Goal: Information Seeking & Learning: Learn about a topic

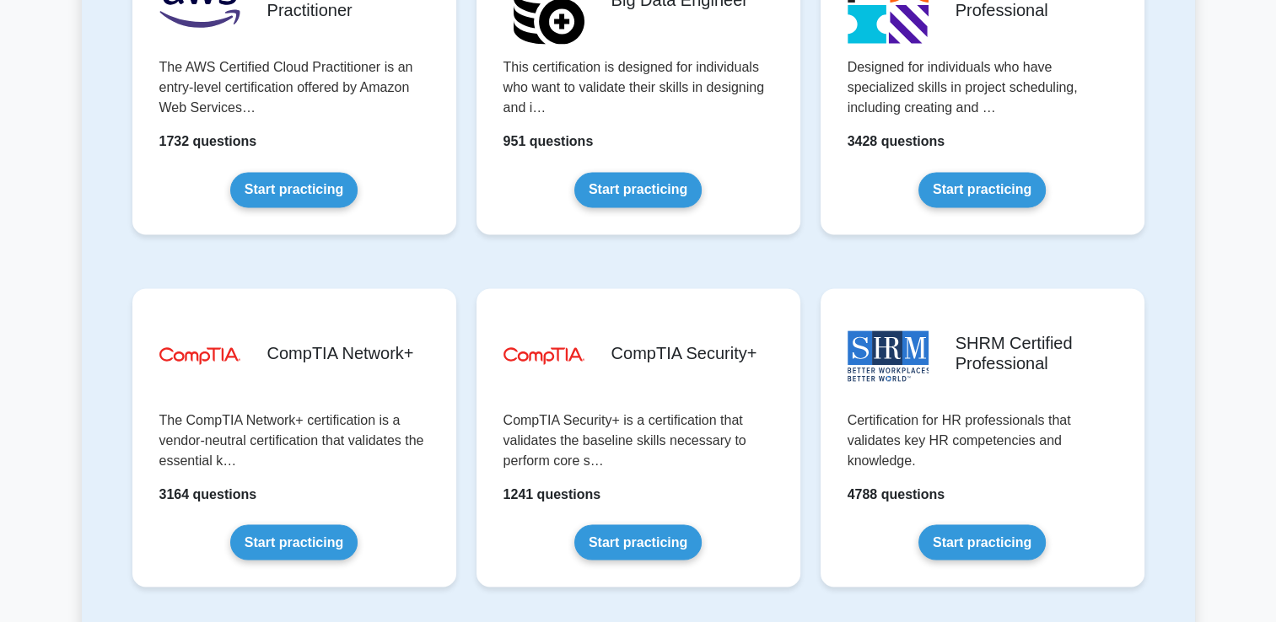
scroll to position [2927, 0]
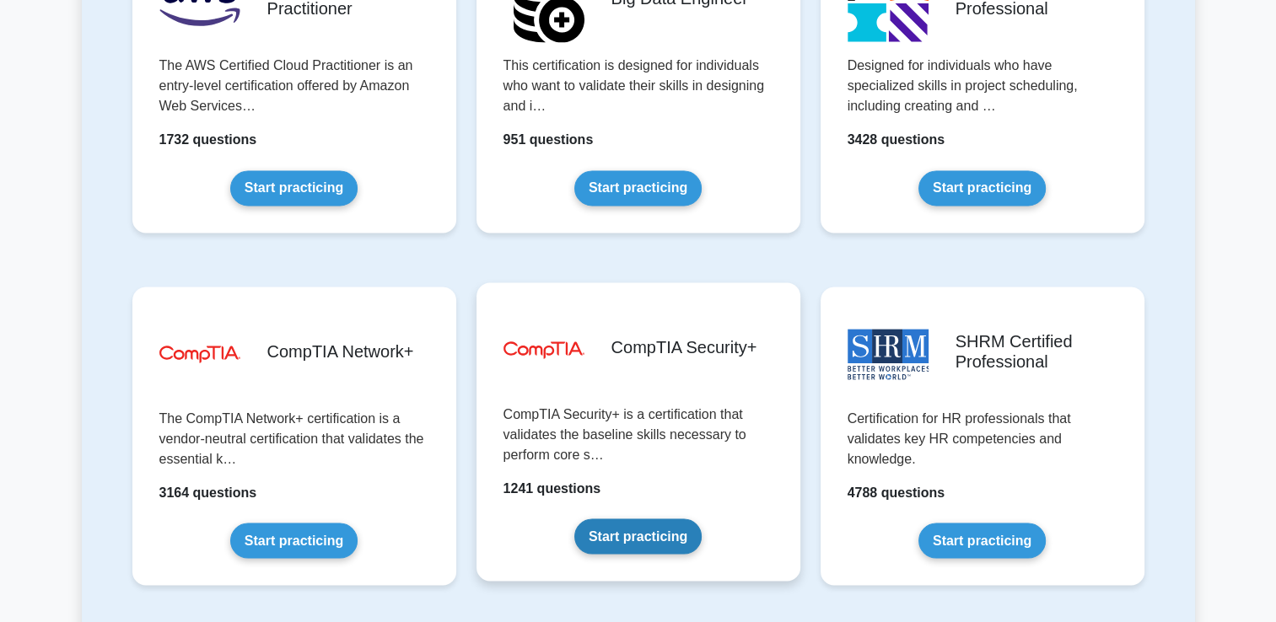
click at [630, 546] on link "Start practicing" at bounding box center [637, 536] width 127 height 35
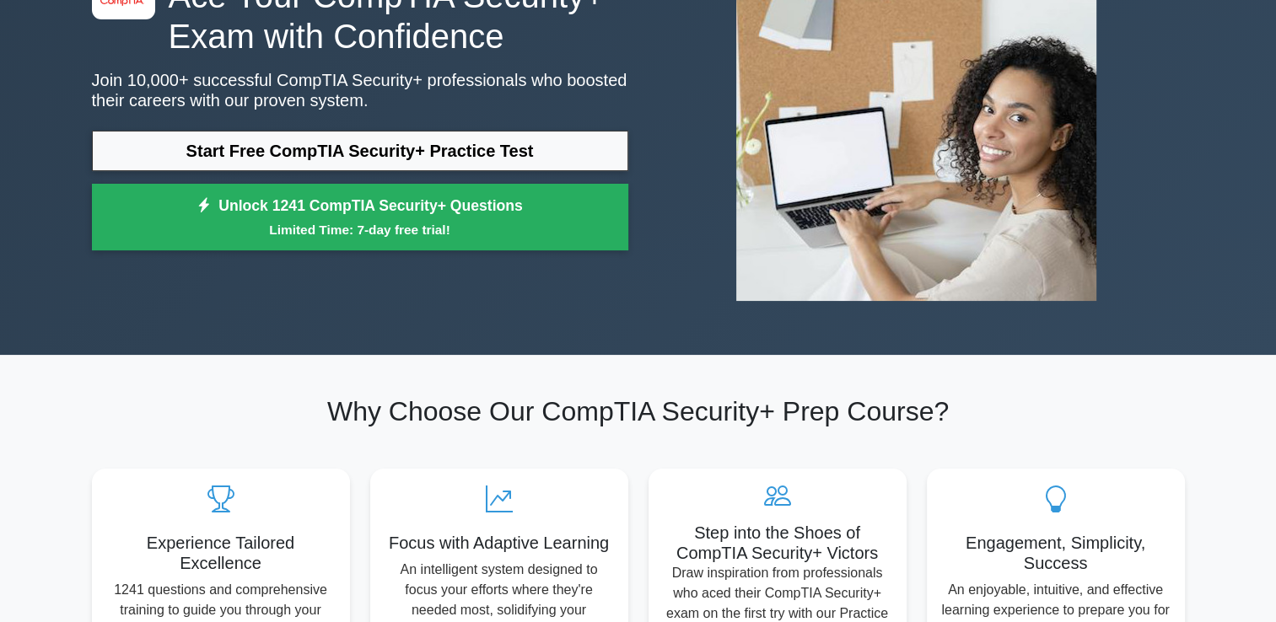
scroll to position [224, 0]
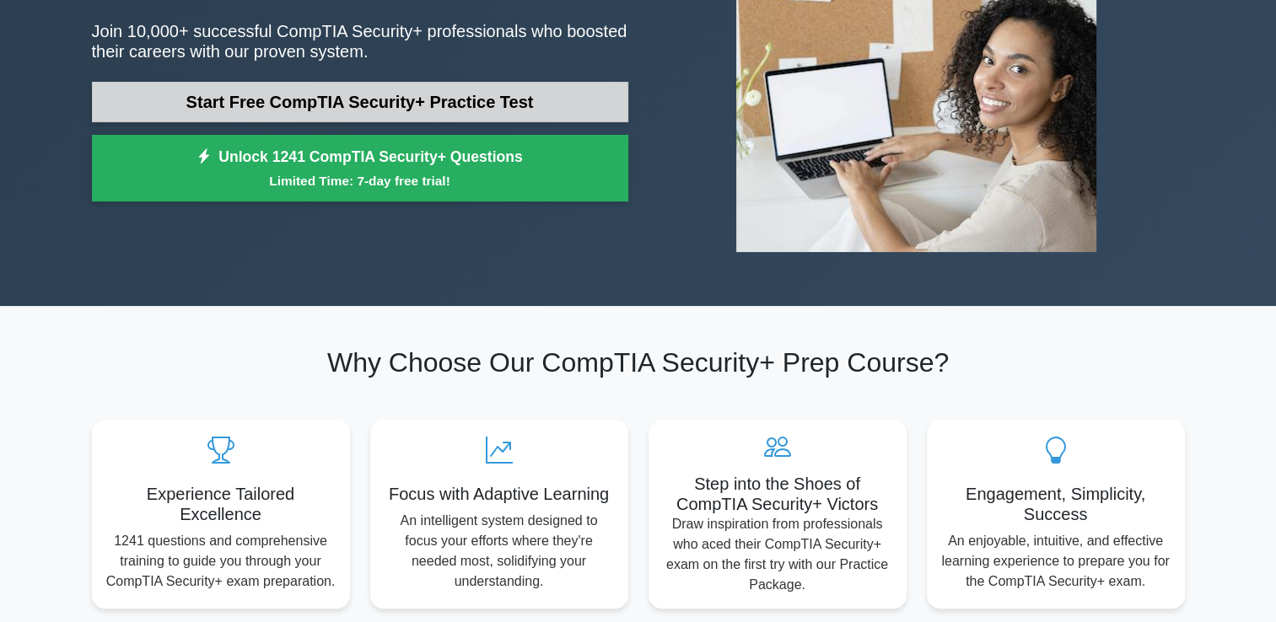
click at [513, 98] on link "Start Free CompTIA Security+ Practice Test" at bounding box center [360, 102] width 536 height 40
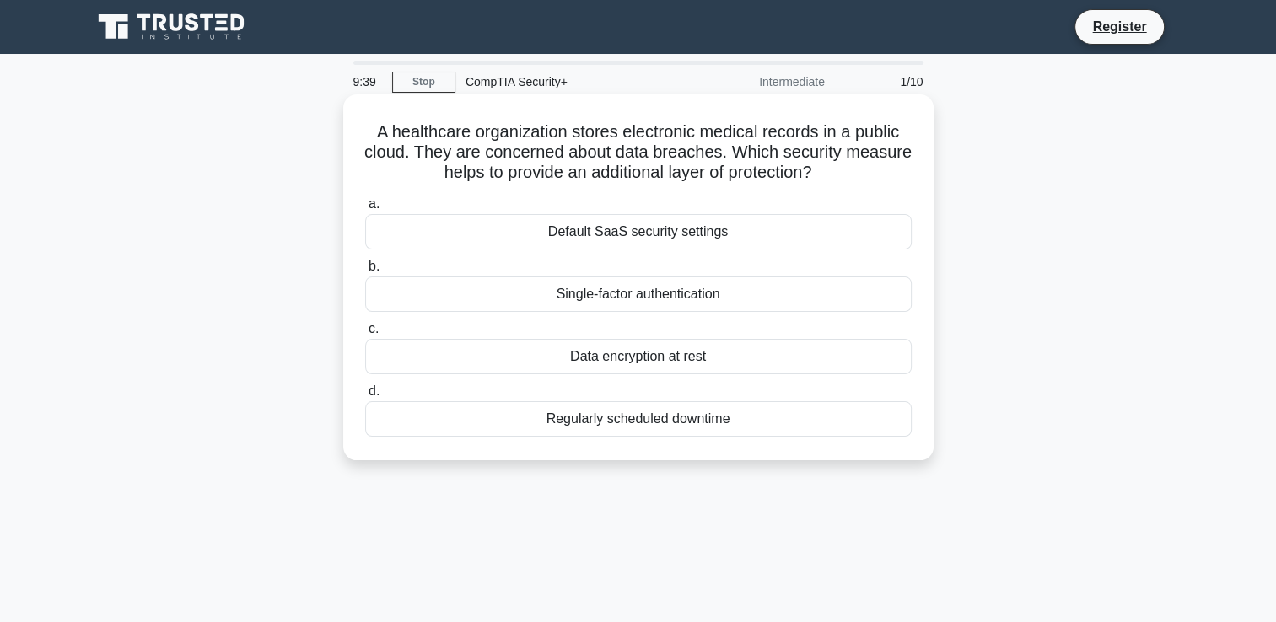
click at [630, 239] on div "Default SaaS security settings" at bounding box center [638, 231] width 547 height 35
click at [365, 210] on input "a. Default SaaS security settings" at bounding box center [365, 204] width 0 height 11
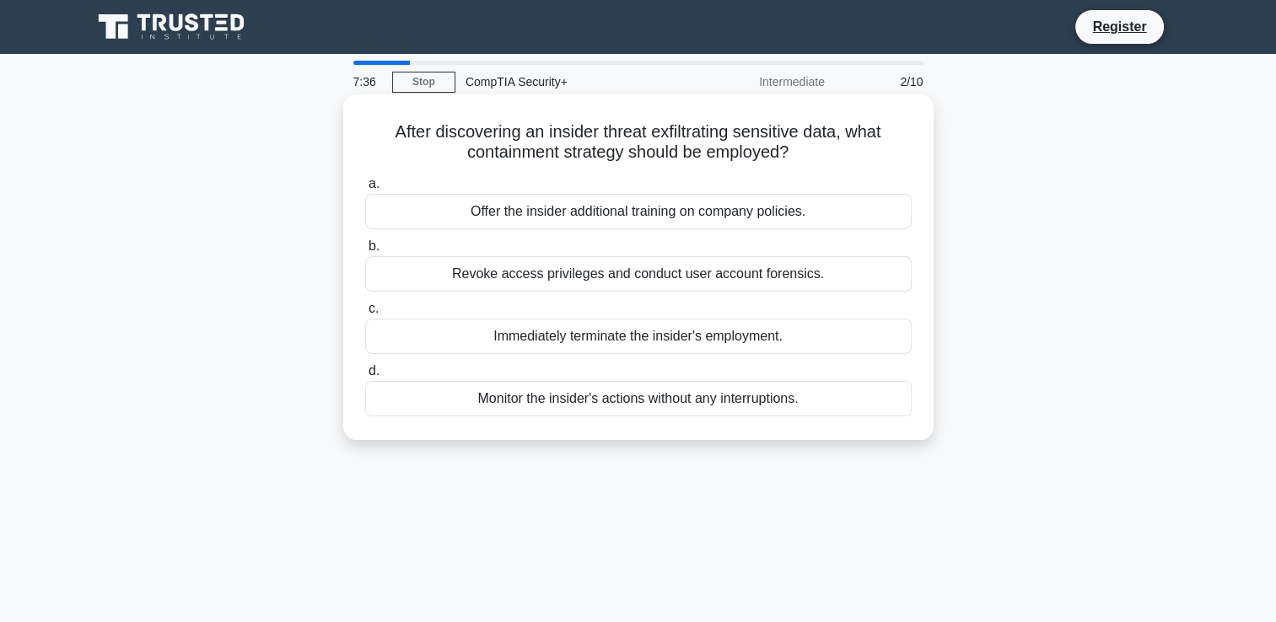
click at [577, 405] on div "Monitor the insider's actions without any interruptions." at bounding box center [638, 398] width 547 height 35
click at [365, 377] on input "d. Monitor the insider's actions without any interruptions." at bounding box center [365, 371] width 0 height 11
